Goal: Transaction & Acquisition: Purchase product/service

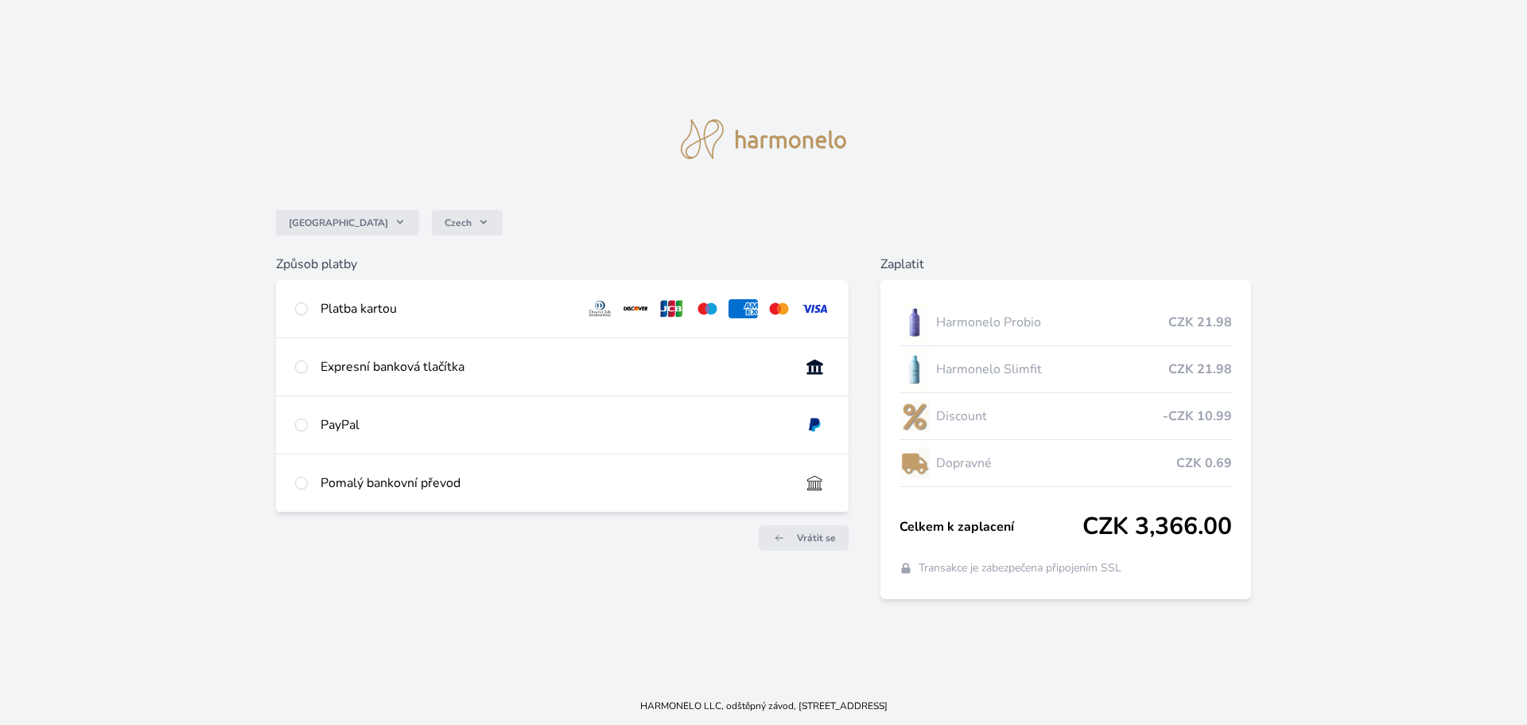
click at [359, 304] on div "Platba kartou" at bounding box center [447, 308] width 253 height 19
radio input "true"
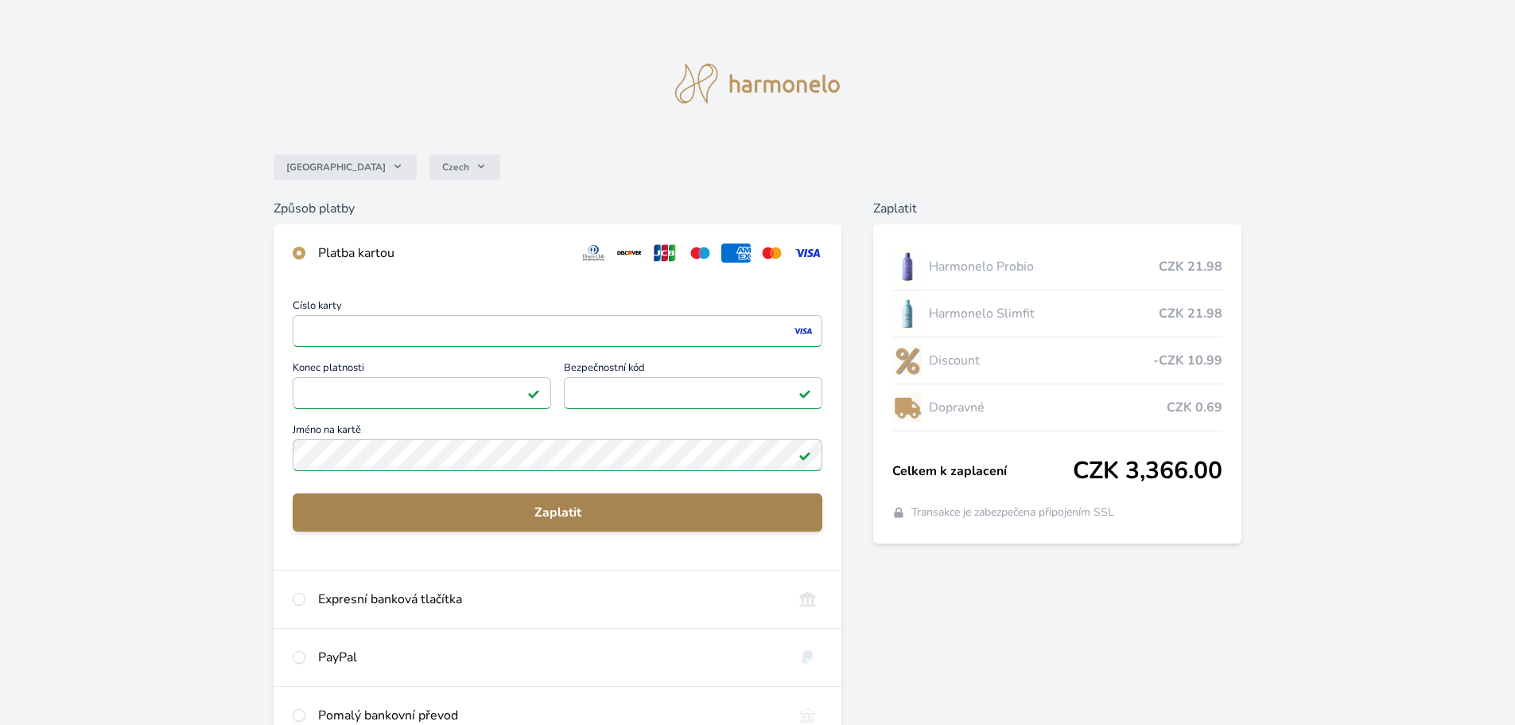
click at [550, 509] on span "Zaplatit" at bounding box center [557, 512] width 504 height 19
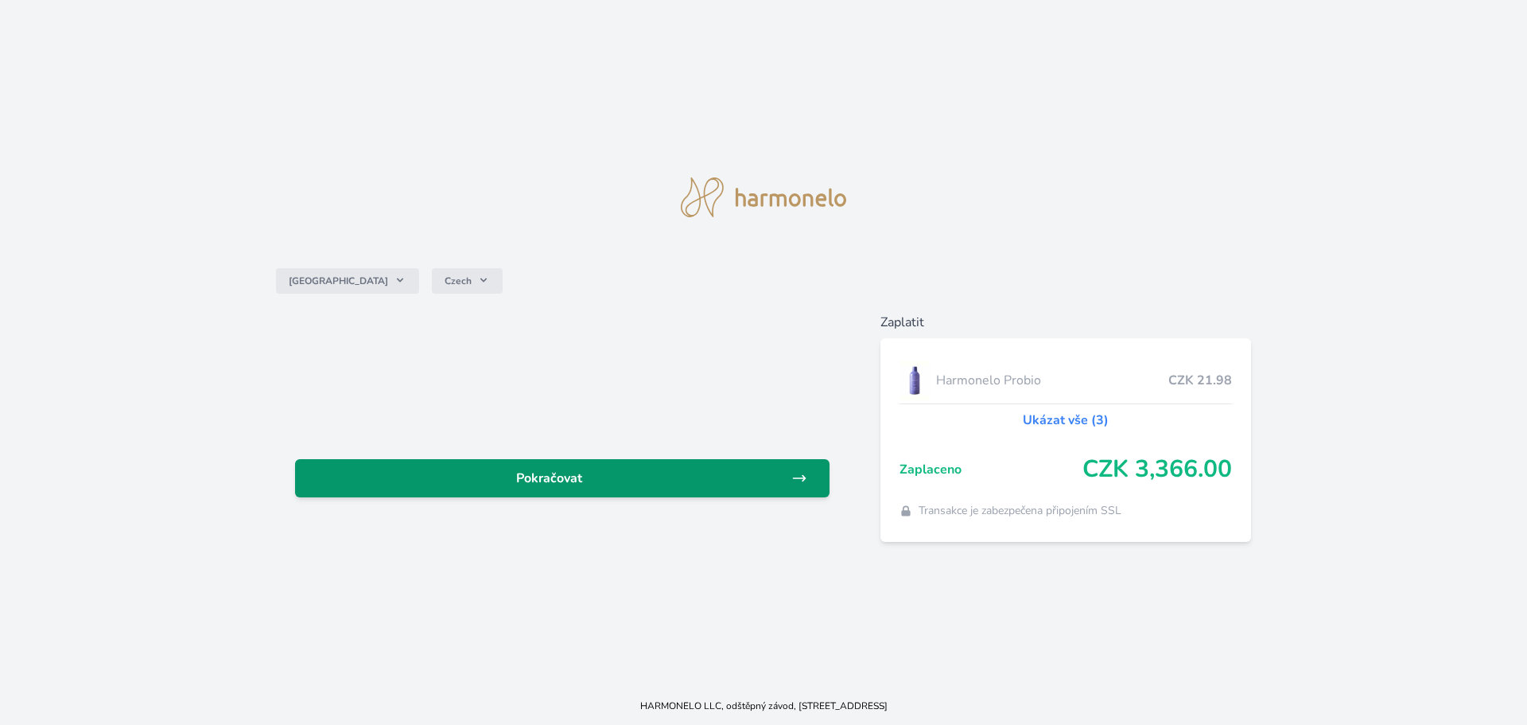
click at [562, 481] on span "Pokračovat" at bounding box center [550, 477] width 484 height 19
